Goal: Information Seeking & Learning: Compare options

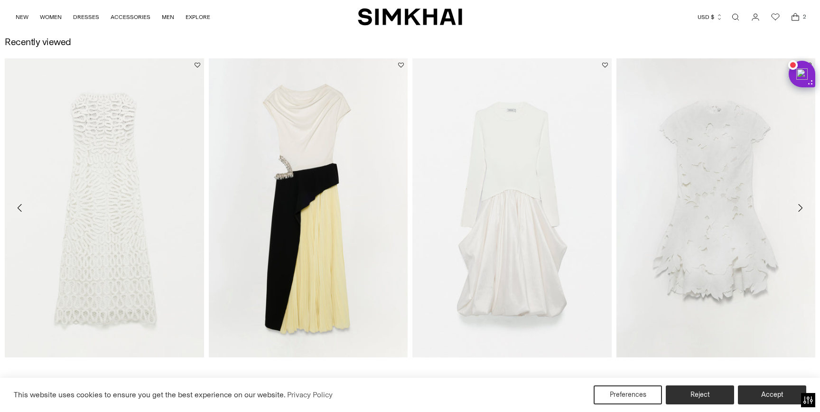
scroll to position [1663, 0]
click at [299, 365] on link "Andromeda Embellished Midi Dress" at bounding box center [254, 368] width 90 height 7
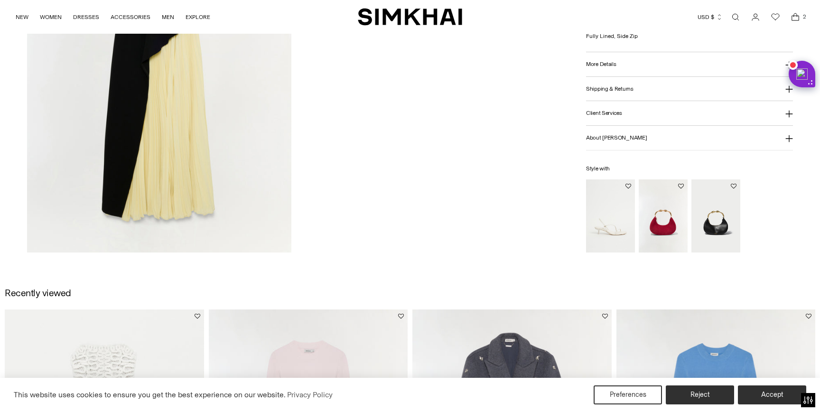
scroll to position [1443, 0]
